Goal: Task Accomplishment & Management: Use online tool/utility

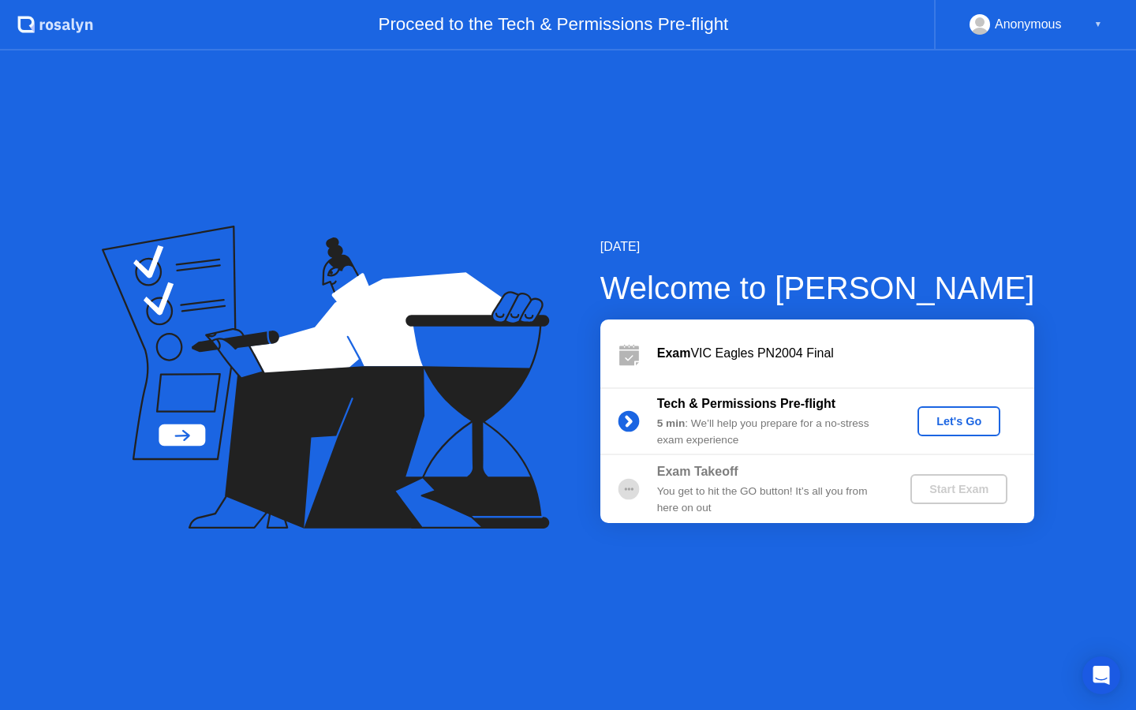
click at [972, 420] on div "Let's Go" at bounding box center [959, 421] width 70 height 13
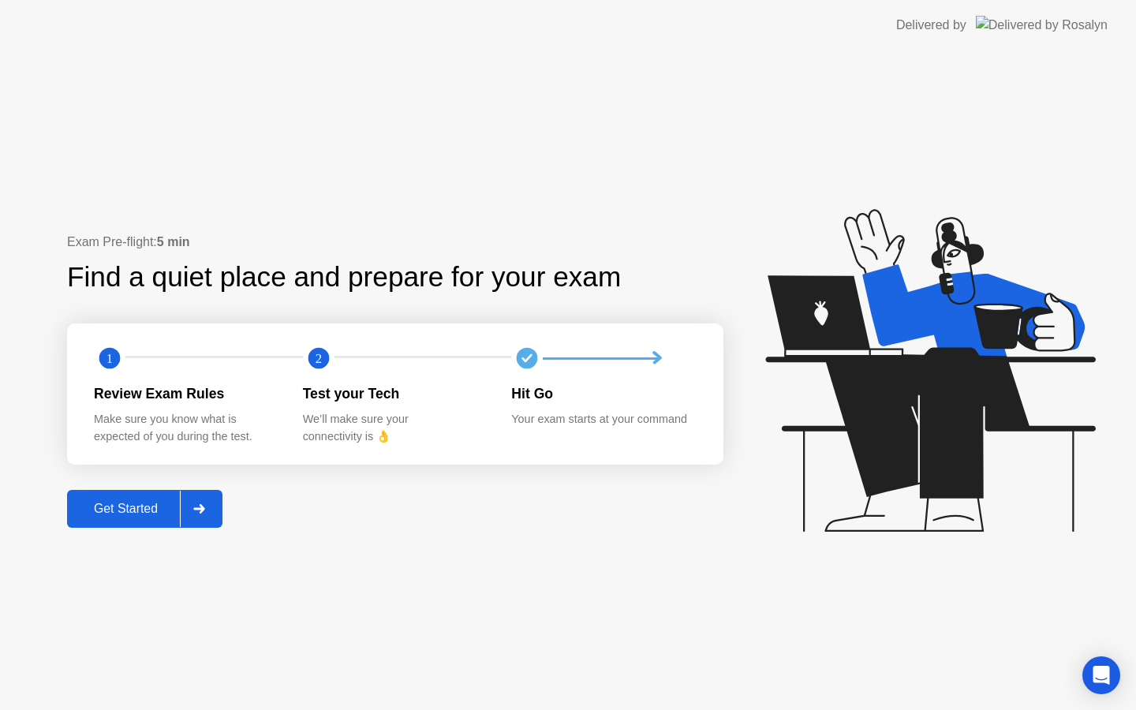
click at [177, 493] on button "Get Started" at bounding box center [144, 509] width 155 height 38
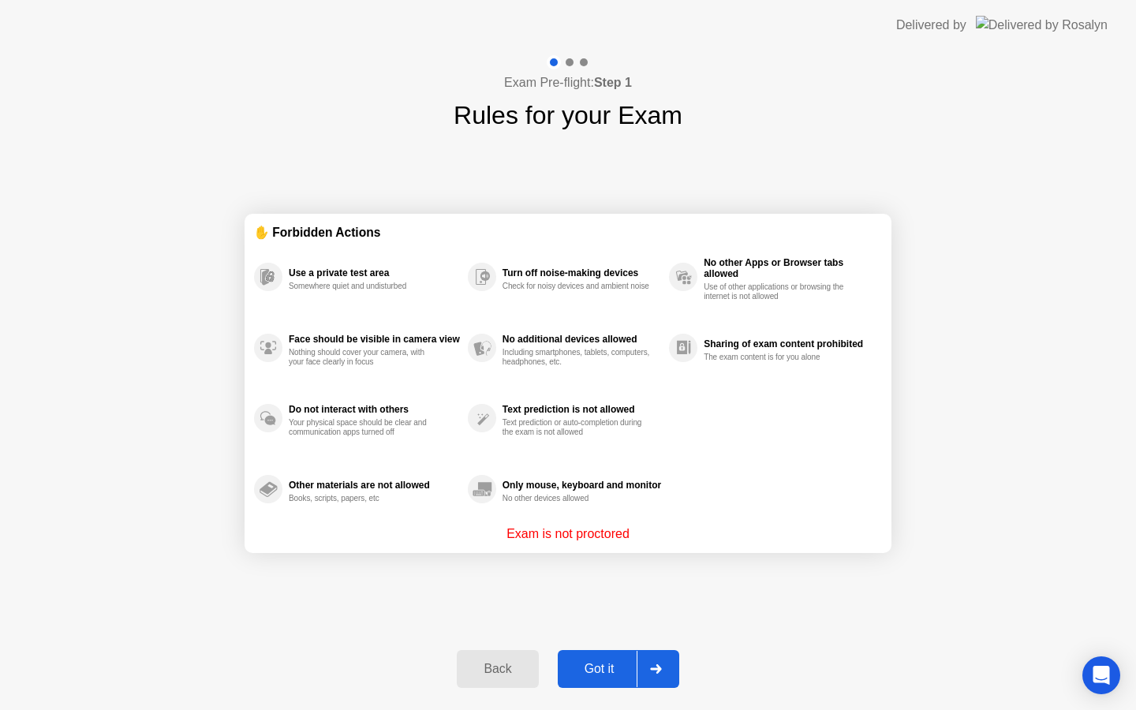
click at [606, 668] on div "Got it" at bounding box center [599, 669] width 74 height 14
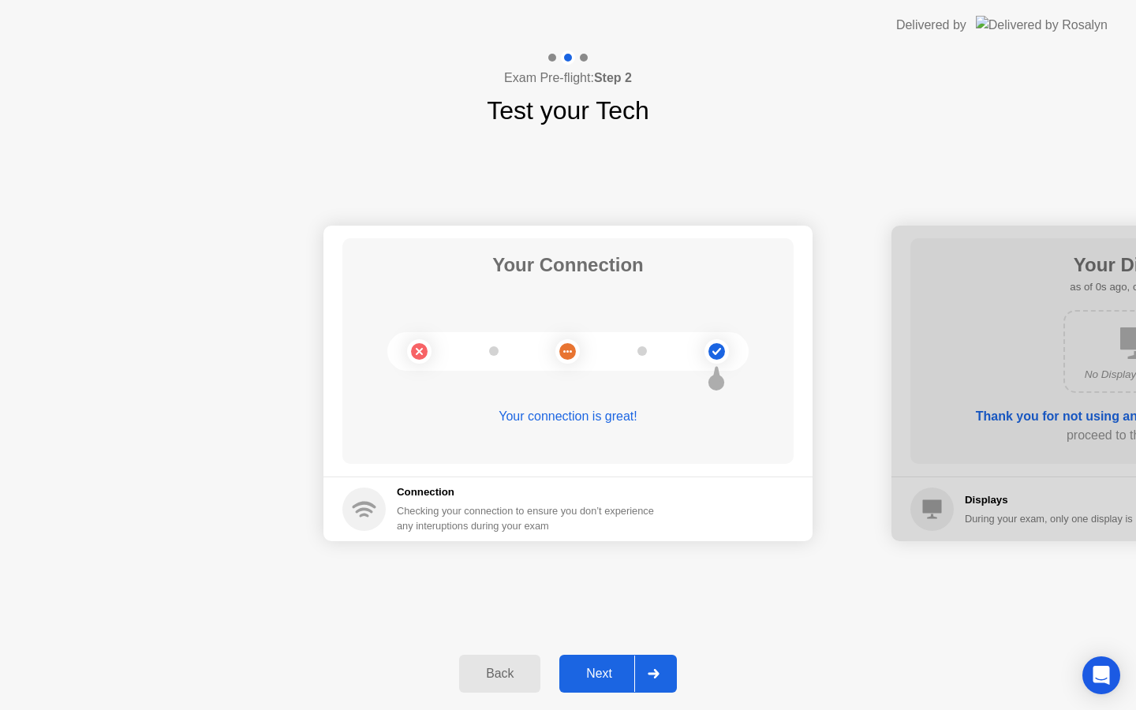
click at [606, 668] on div "Next" at bounding box center [599, 673] width 70 height 14
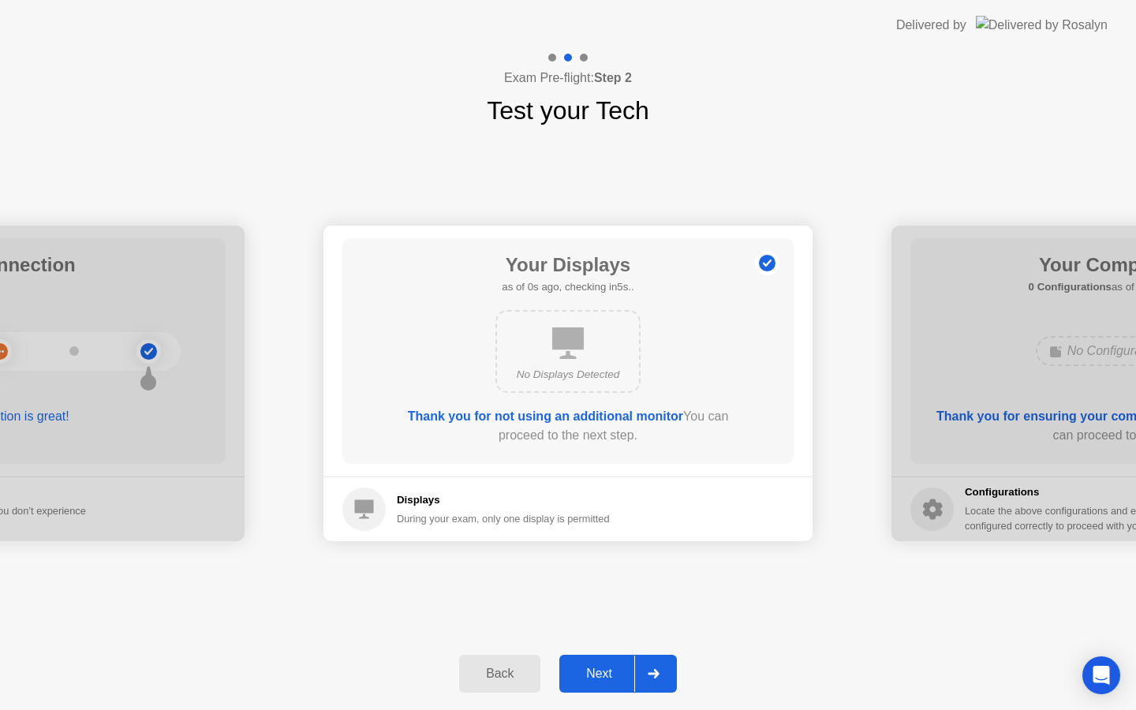
click at [606, 668] on div "Next" at bounding box center [599, 673] width 70 height 14
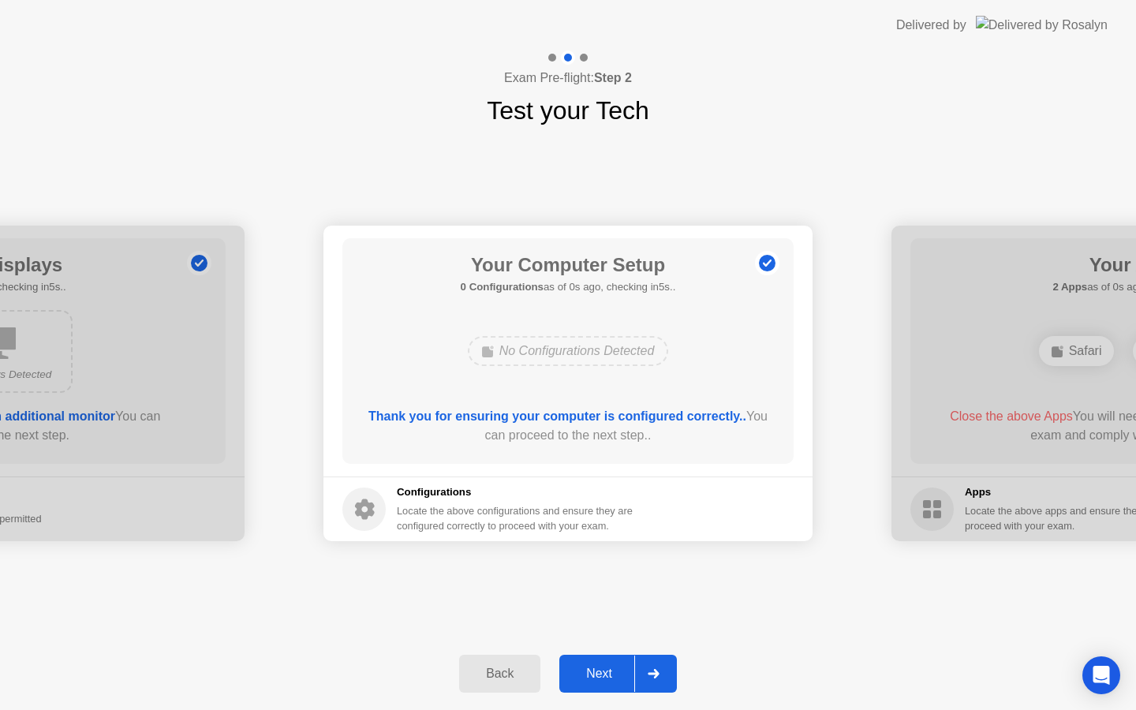
click at [606, 668] on div "Next" at bounding box center [599, 673] width 70 height 14
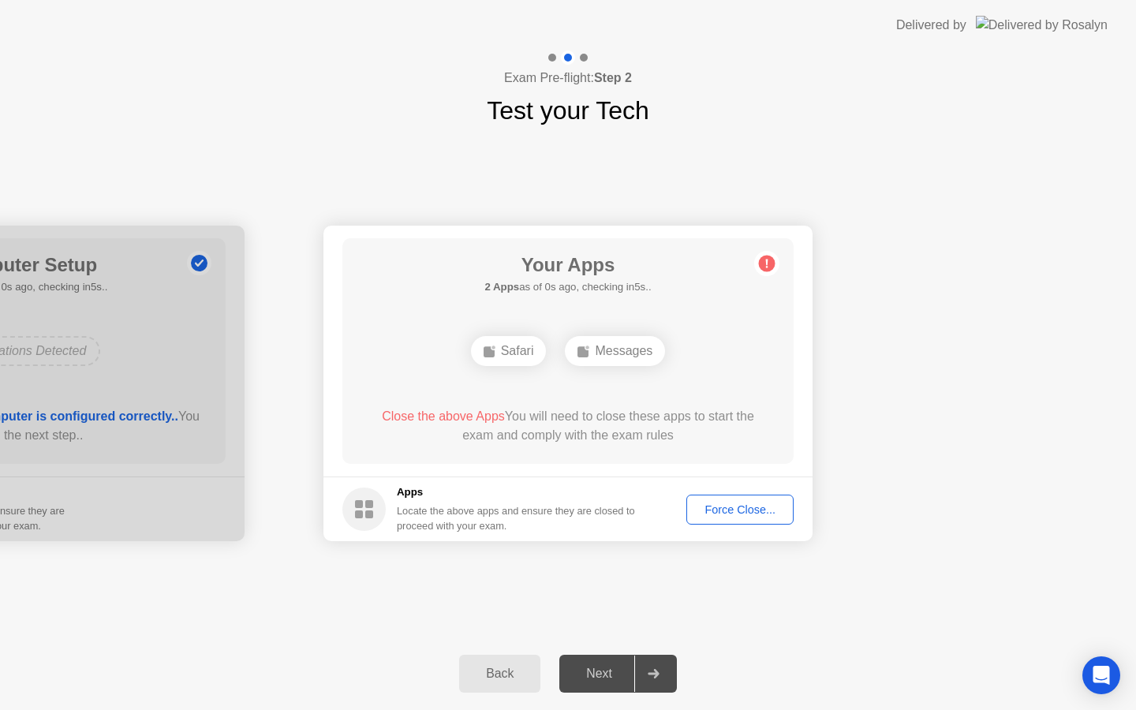
click at [606, 668] on div "Next" at bounding box center [599, 673] width 70 height 14
click at [739, 516] on div "Force Close..." at bounding box center [740, 509] width 96 height 13
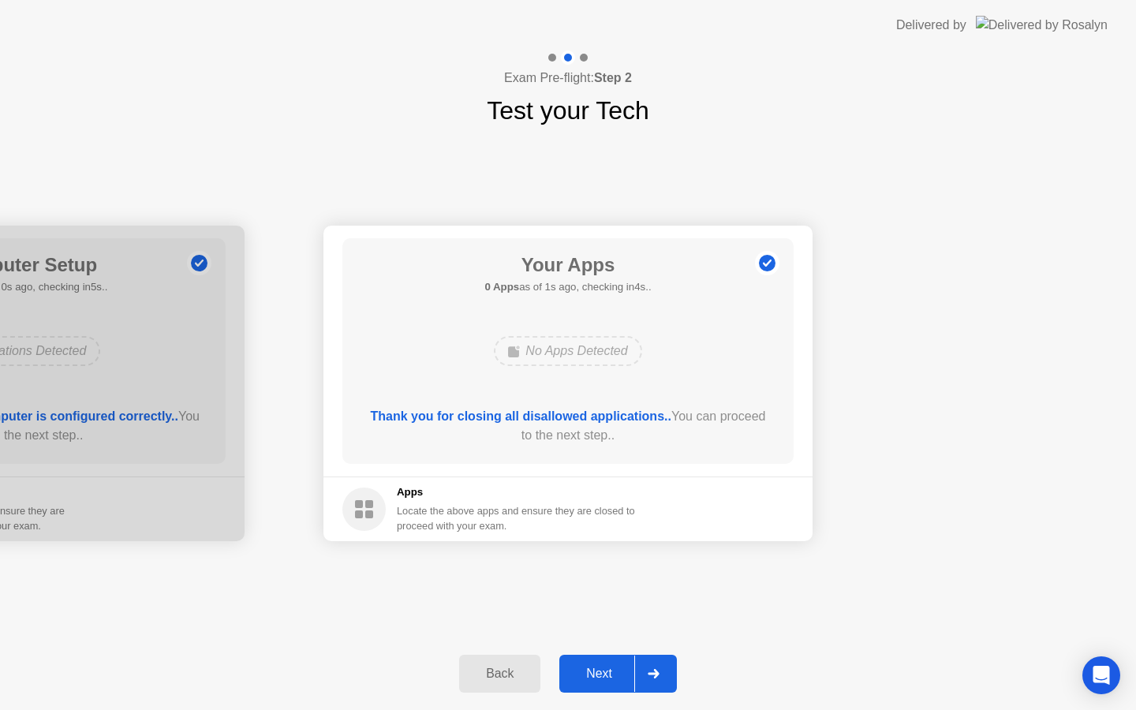
click at [617, 680] on div "Next" at bounding box center [599, 673] width 70 height 14
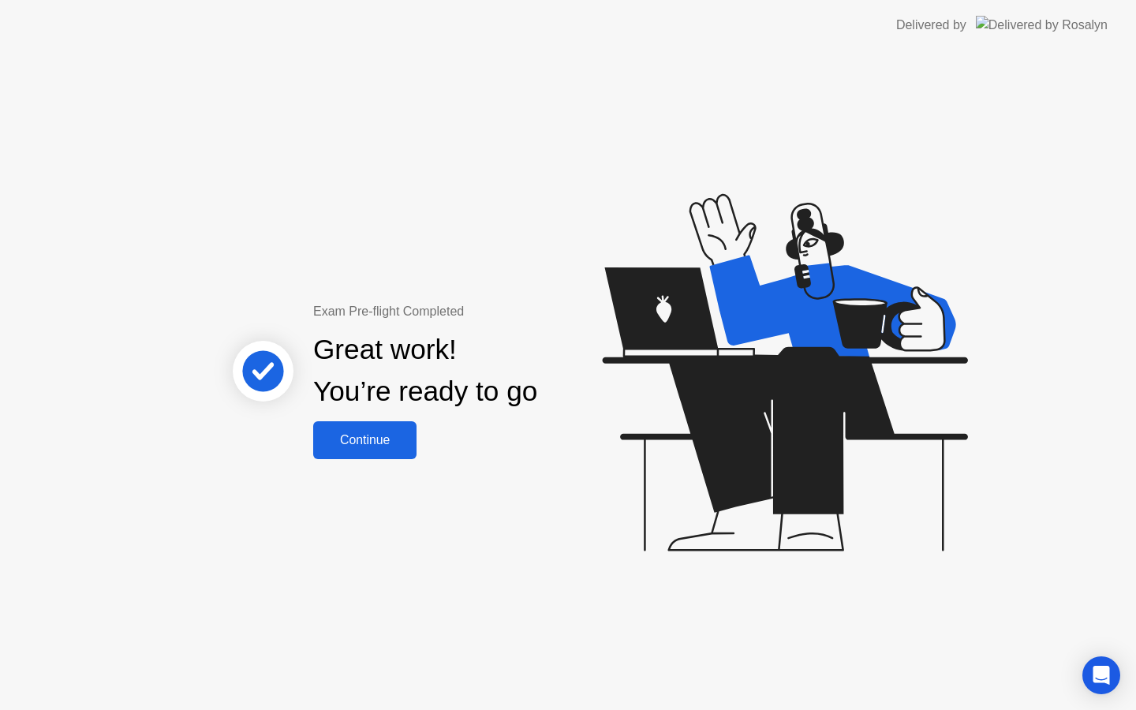
click at [348, 429] on button "Continue" at bounding box center [364, 440] width 103 height 38
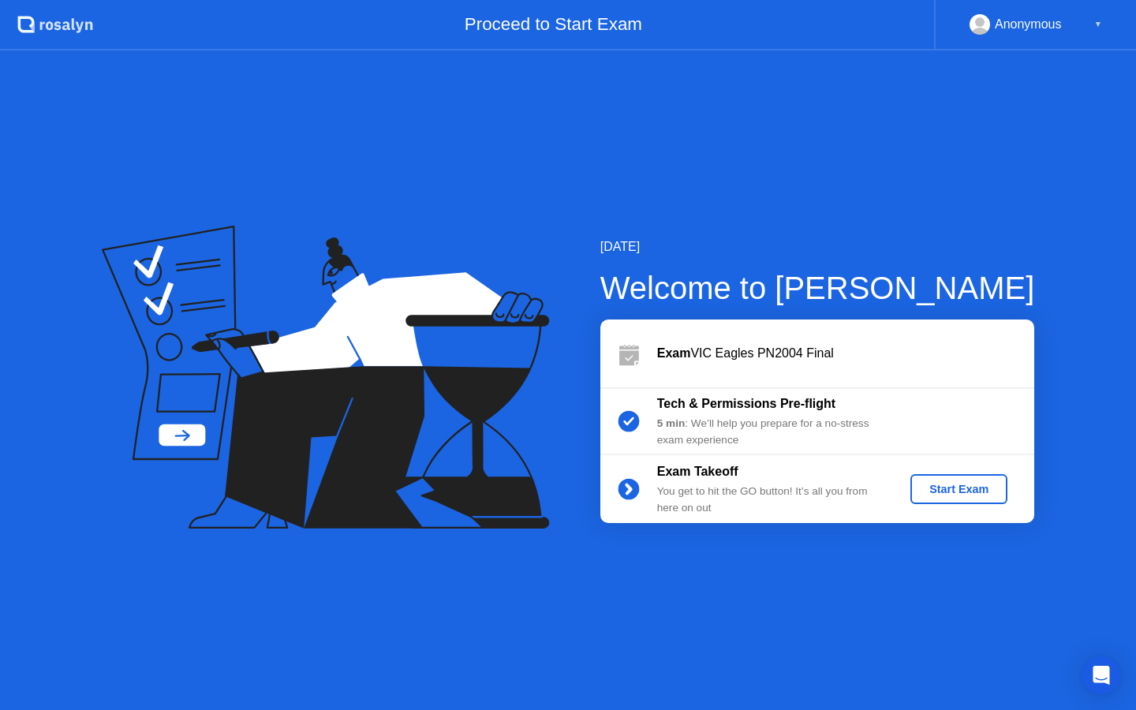
click at [939, 486] on div "Start Exam" at bounding box center [959, 489] width 84 height 13
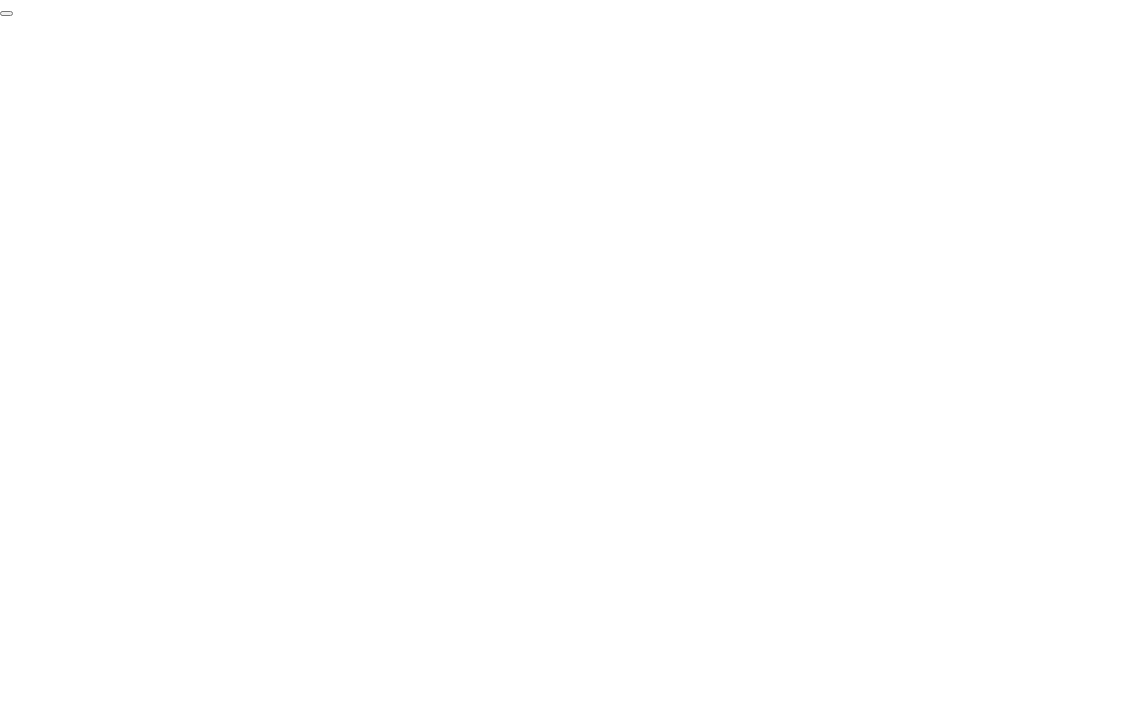
click div "End Proctoring Session"
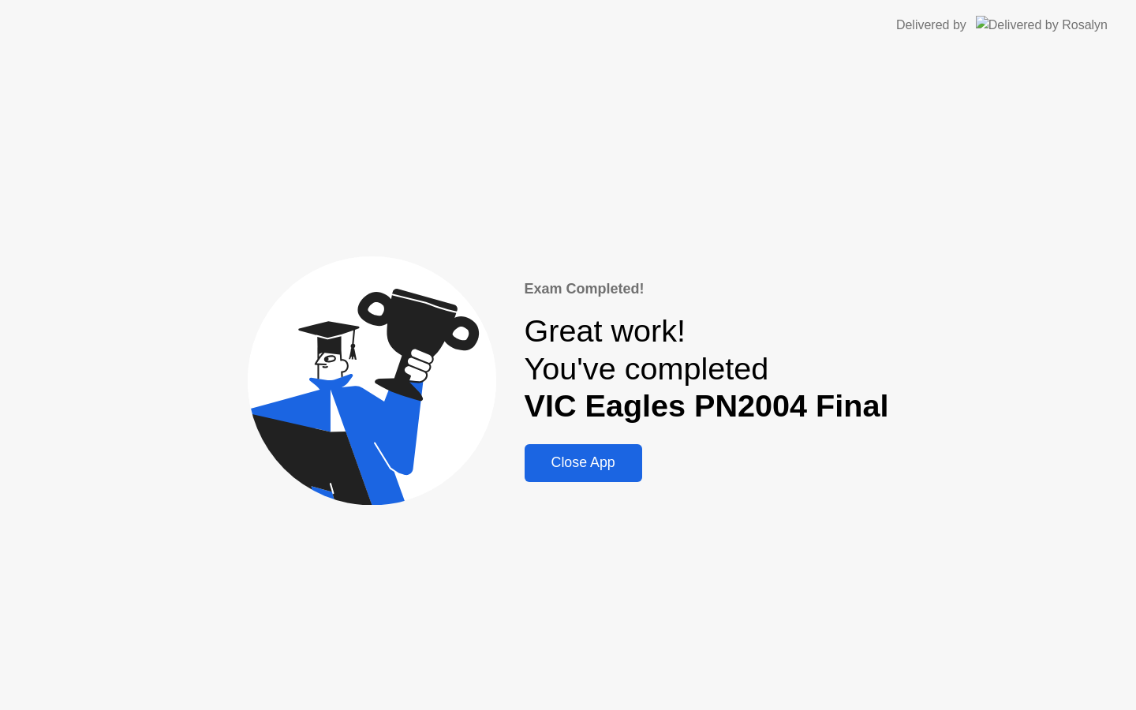
click at [600, 459] on div "Close App" at bounding box center [583, 462] width 108 height 17
